Goal: Information Seeking & Learning: Find specific fact

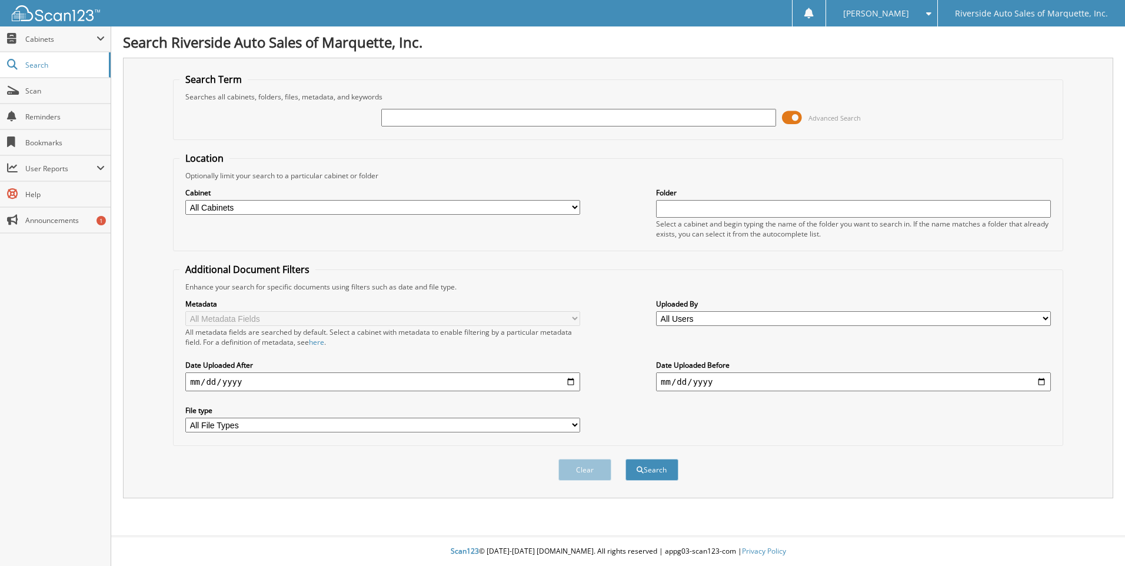
click at [465, 120] on input "text" at bounding box center [578, 118] width 395 height 18
type input "32152"
click at [625, 459] on button "Search" at bounding box center [651, 470] width 53 height 22
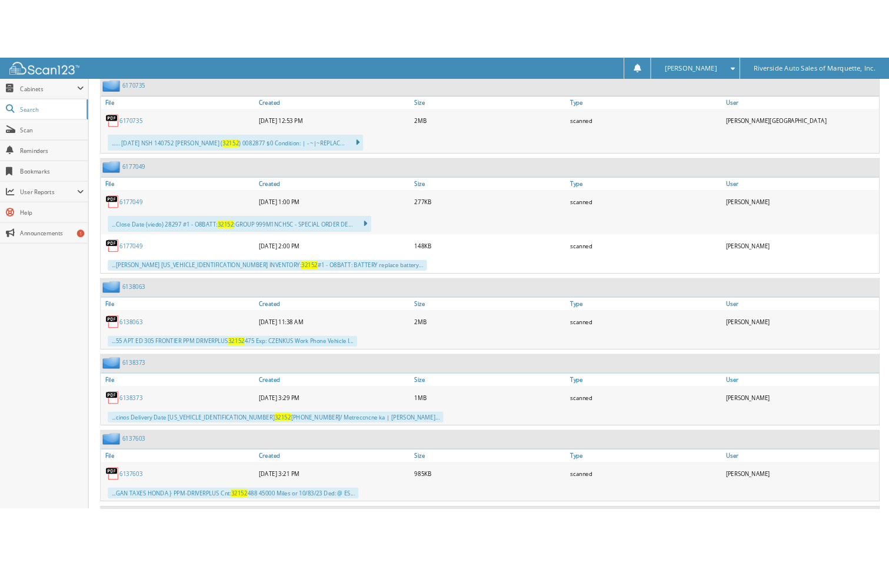
scroll to position [941, 0]
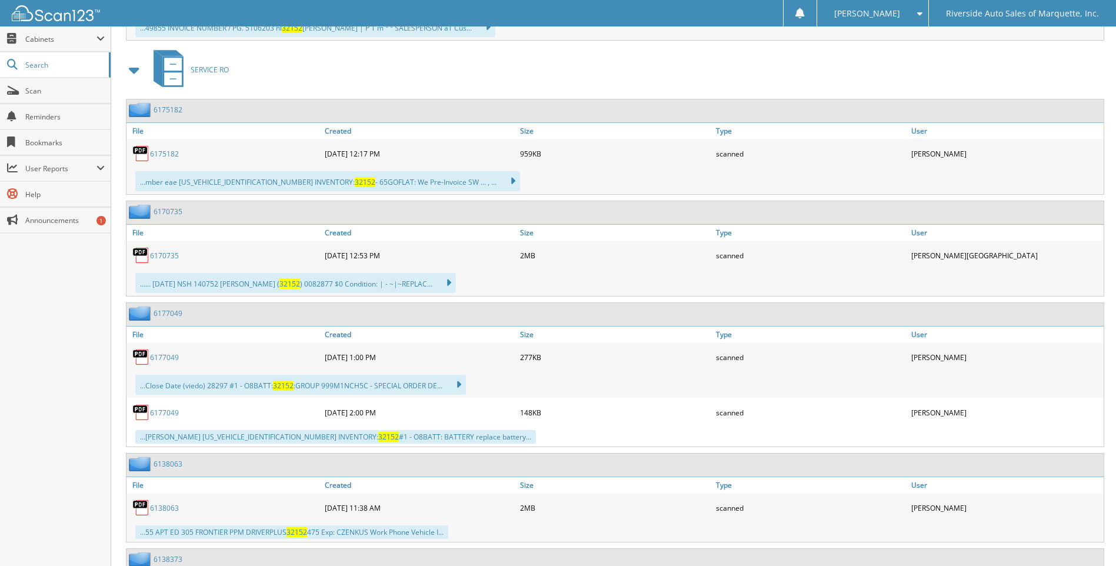
click at [158, 154] on link "6175182" at bounding box center [164, 154] width 29 height 10
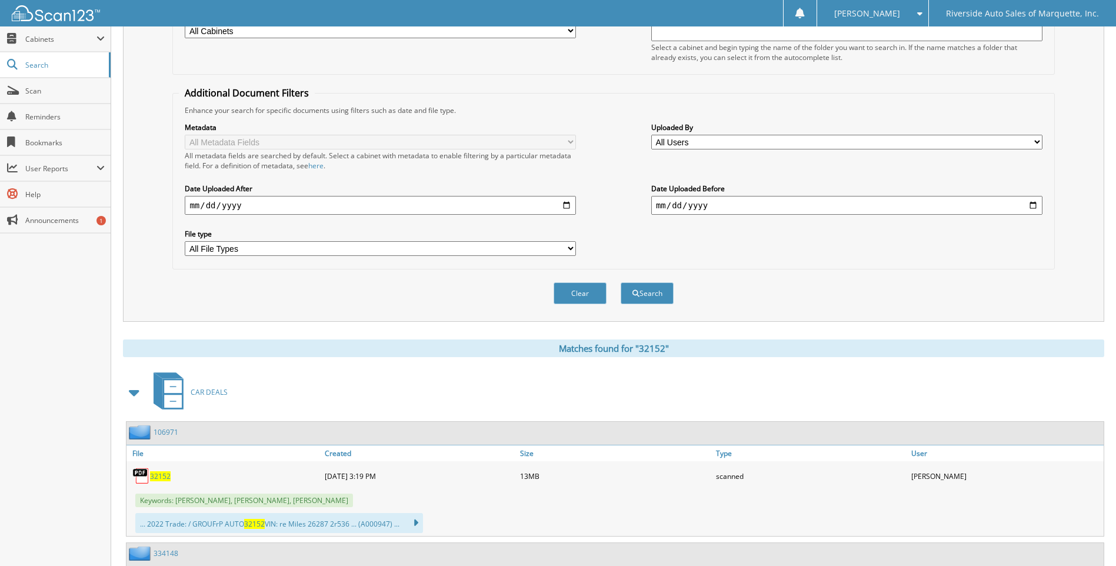
scroll to position [0, 0]
